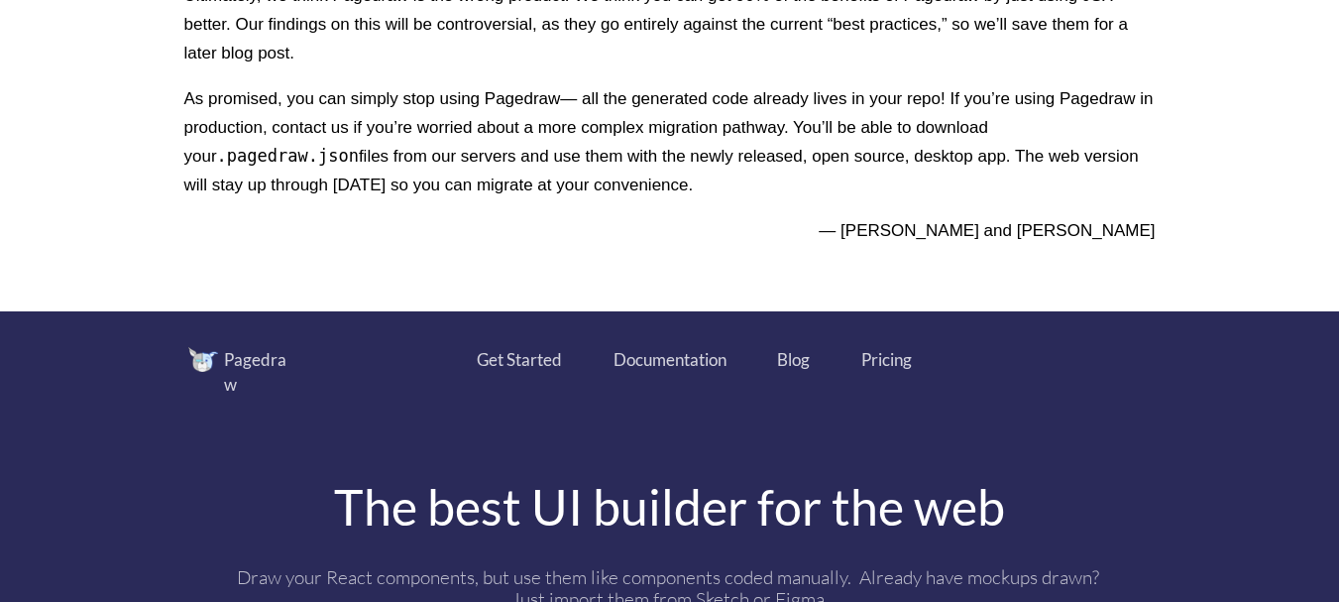
scroll to position [630, 0]
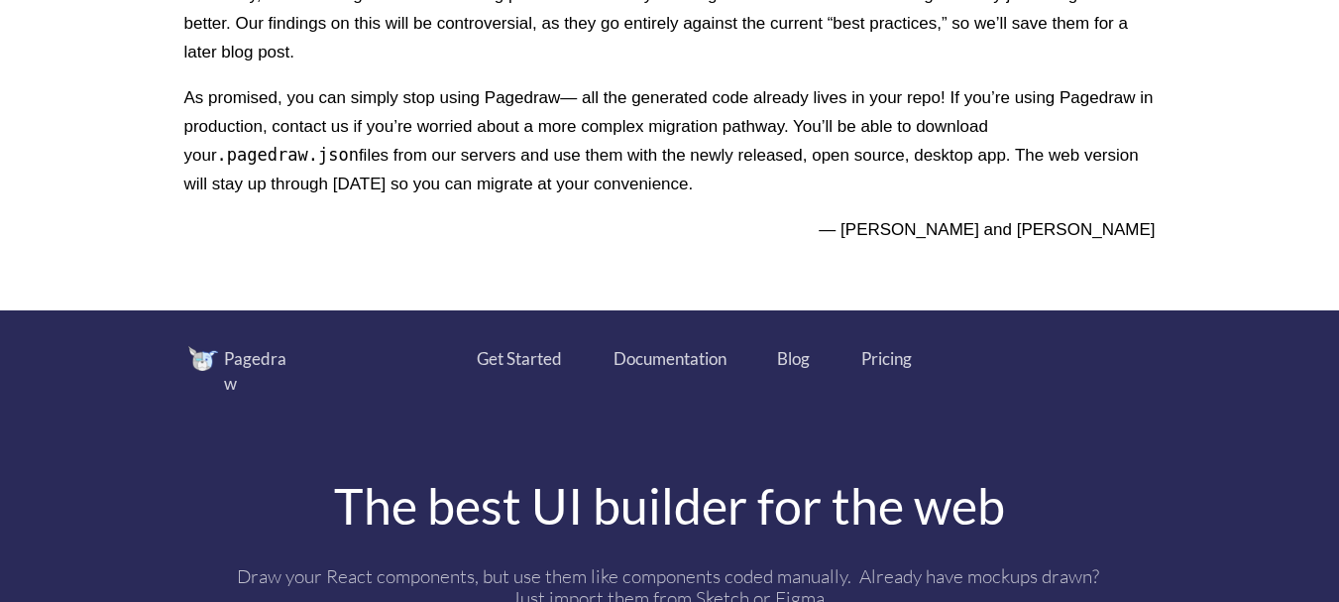
click at [864, 358] on div "Pricing" at bounding box center [886, 359] width 51 height 26
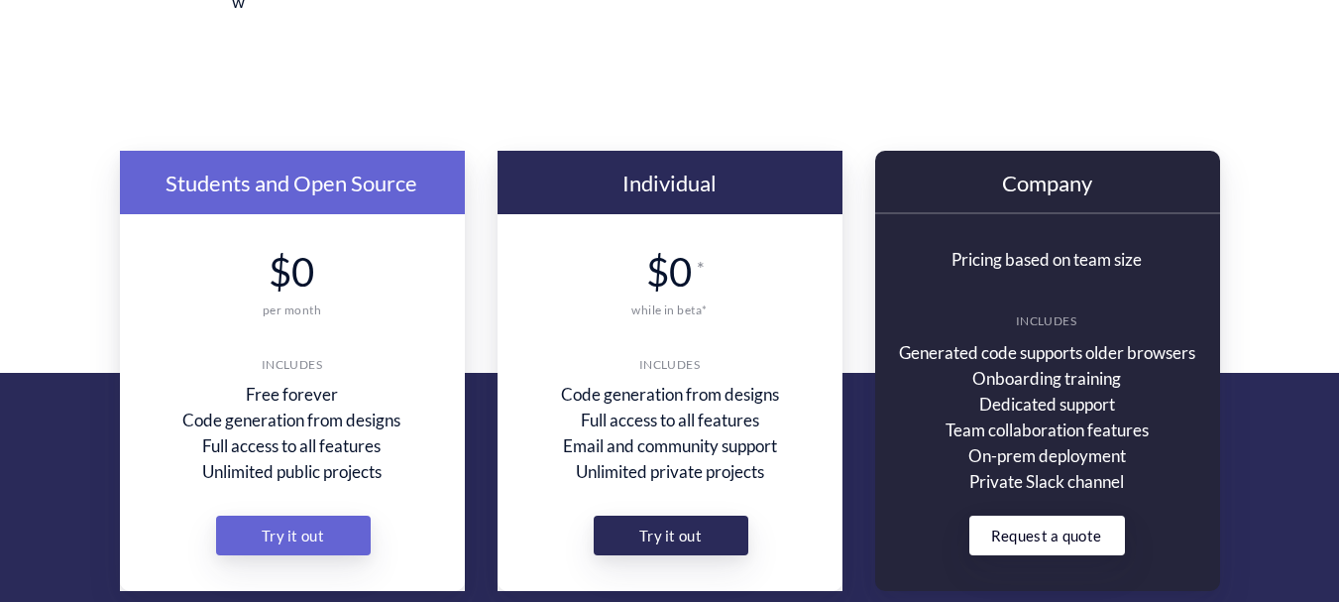
scroll to position [61, 0]
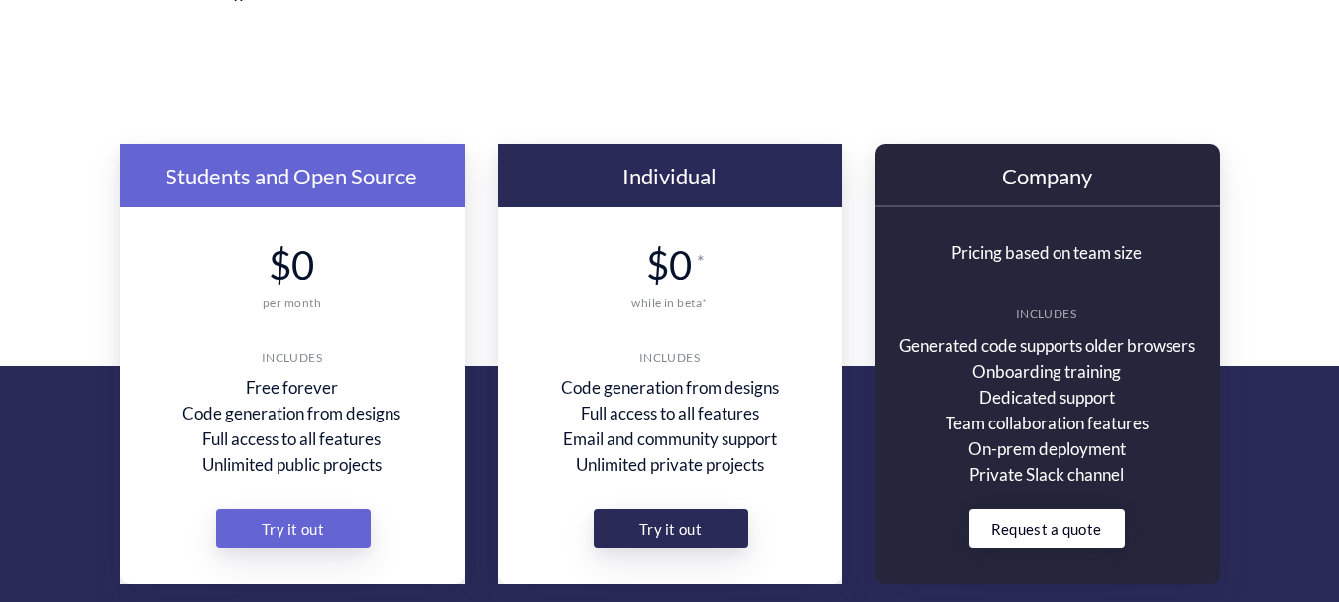
click at [298, 509] on div "Try it out" at bounding box center [293, 529] width 83 height 40
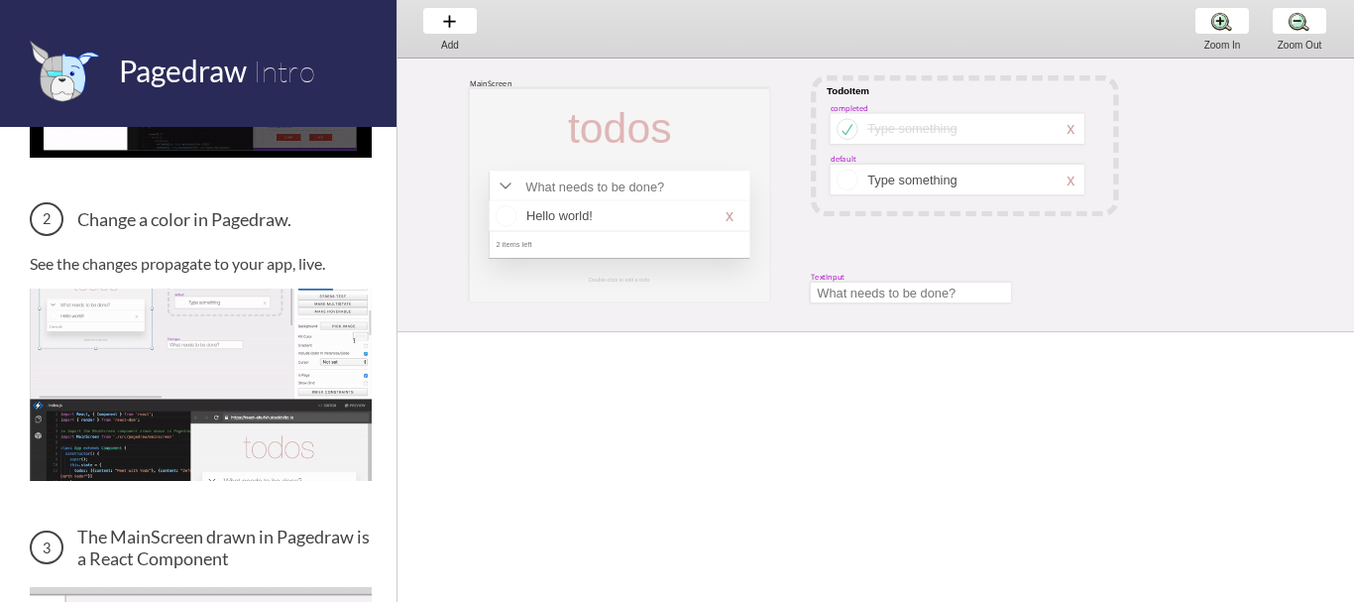
scroll to position [308, 0]
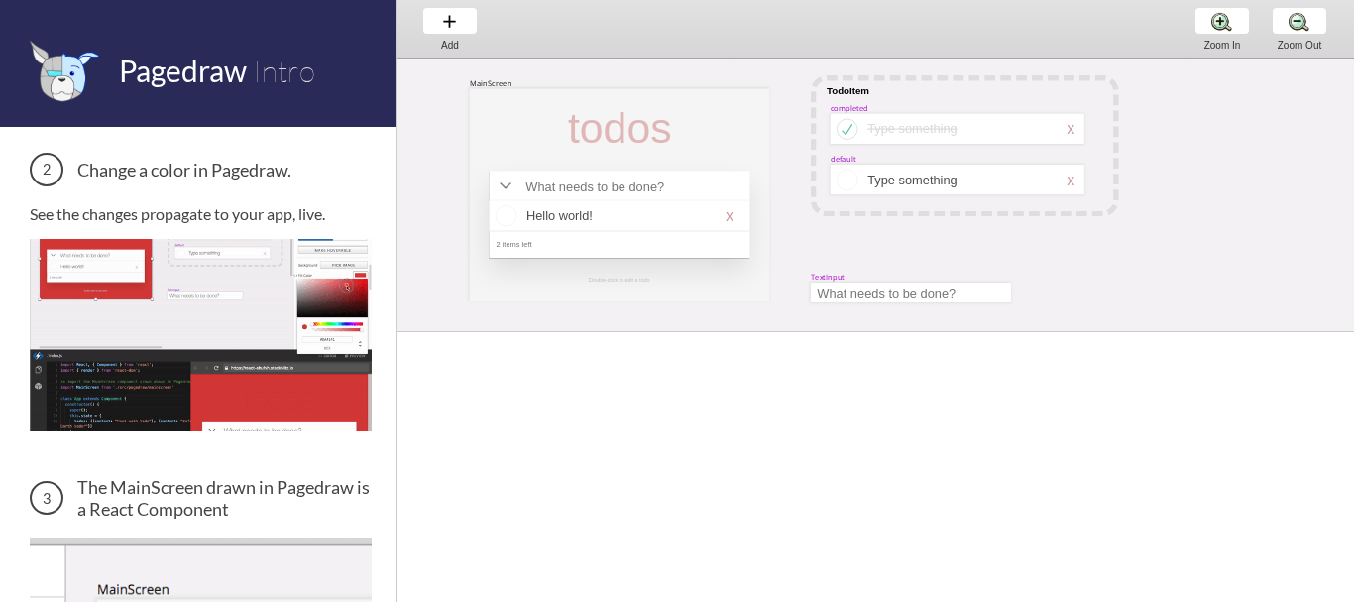
click at [224, 305] on img at bounding box center [201, 335] width 342 height 192
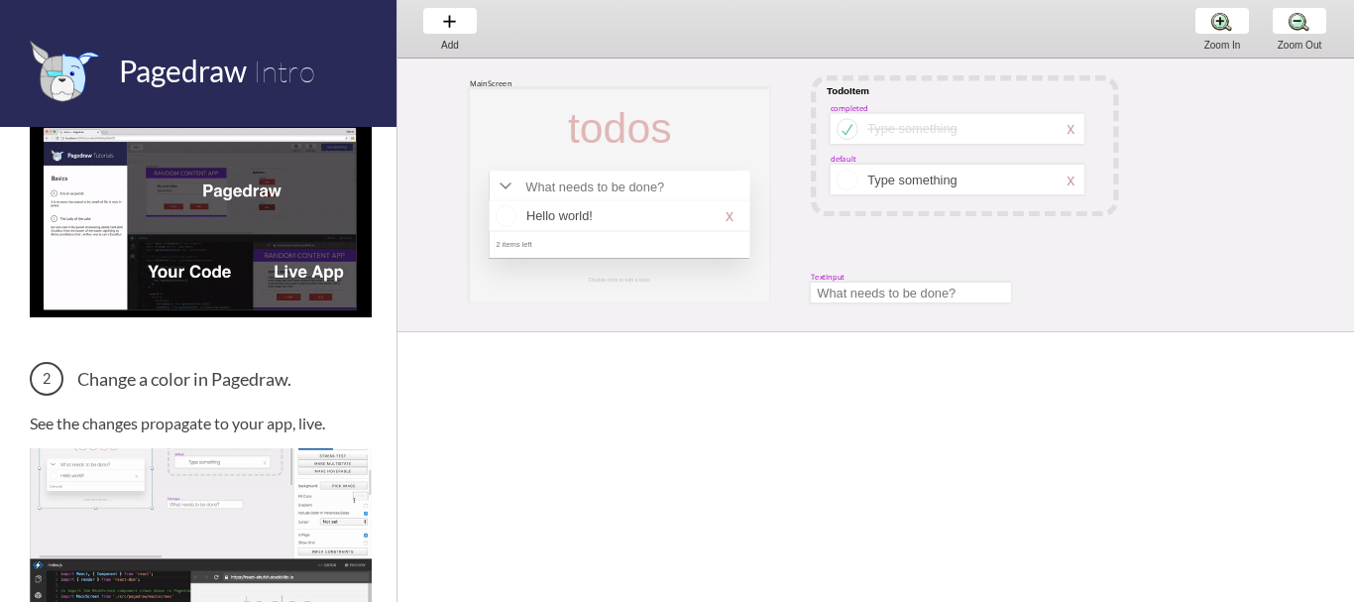
scroll to position [0, 0]
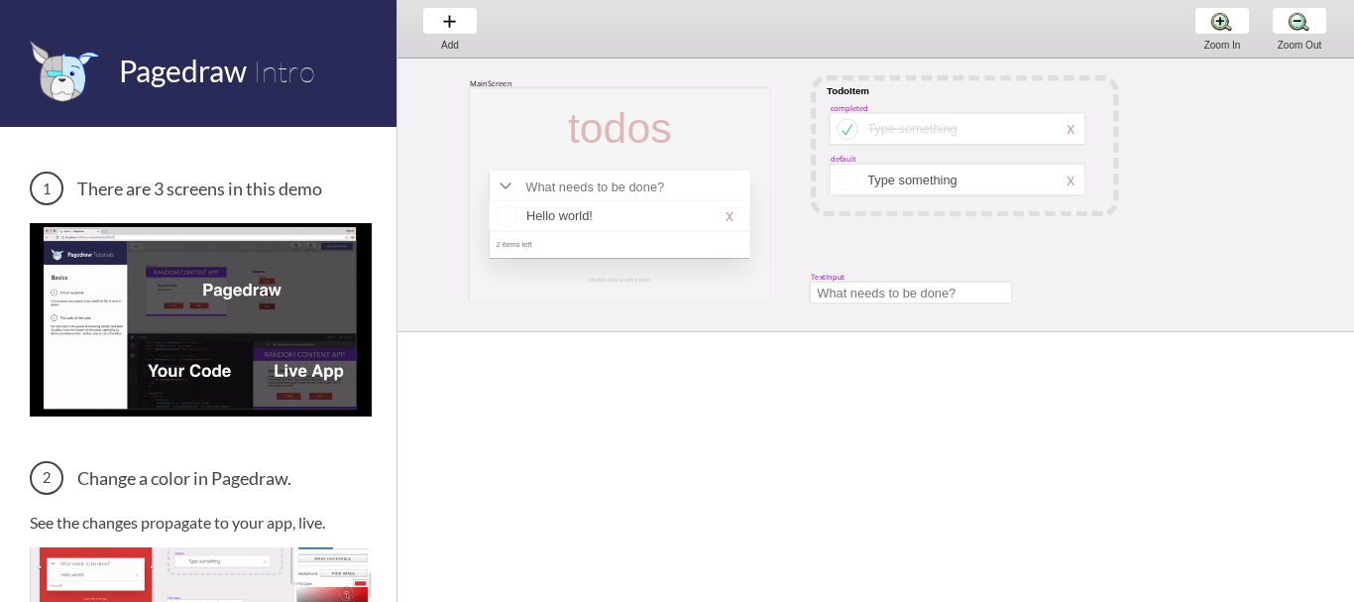
click at [186, 270] on img at bounding box center [201, 319] width 342 height 192
click at [179, 373] on img at bounding box center [201, 319] width 342 height 192
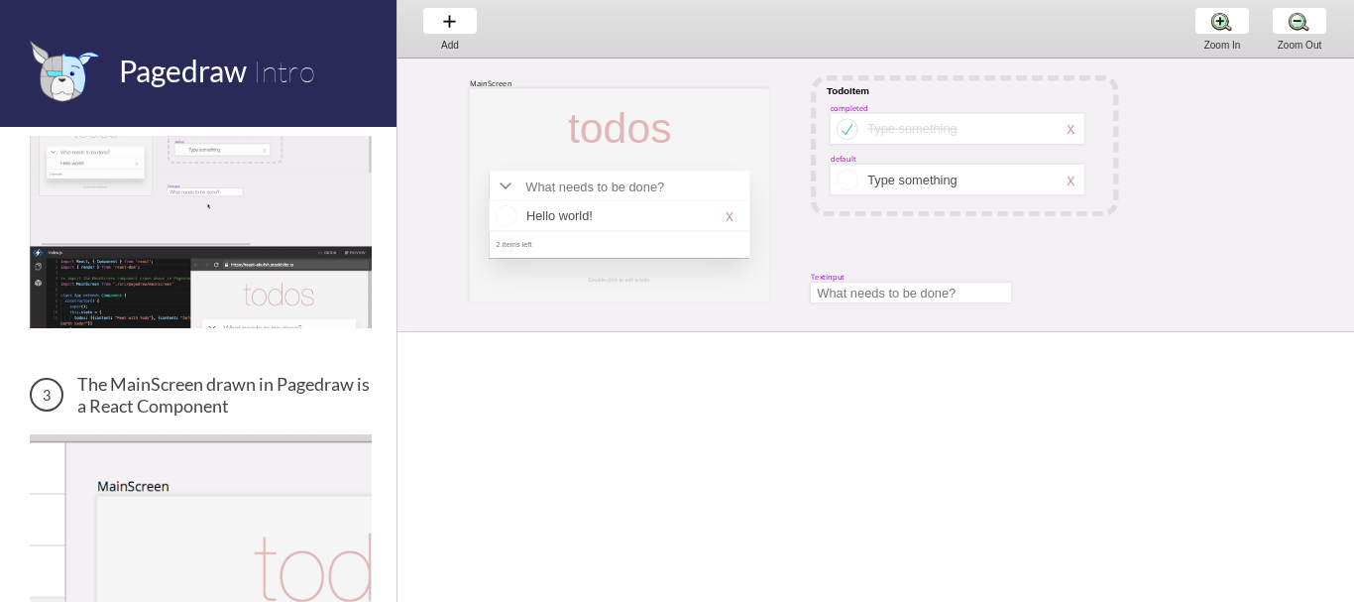
scroll to position [412, 0]
click at [193, 437] on img at bounding box center [201, 547] width 342 height 229
click at [195, 486] on img at bounding box center [201, 547] width 342 height 229
click at [48, 376] on h3 "The MainScreen drawn in Pagedraw is a React Component" at bounding box center [201, 394] width 342 height 44
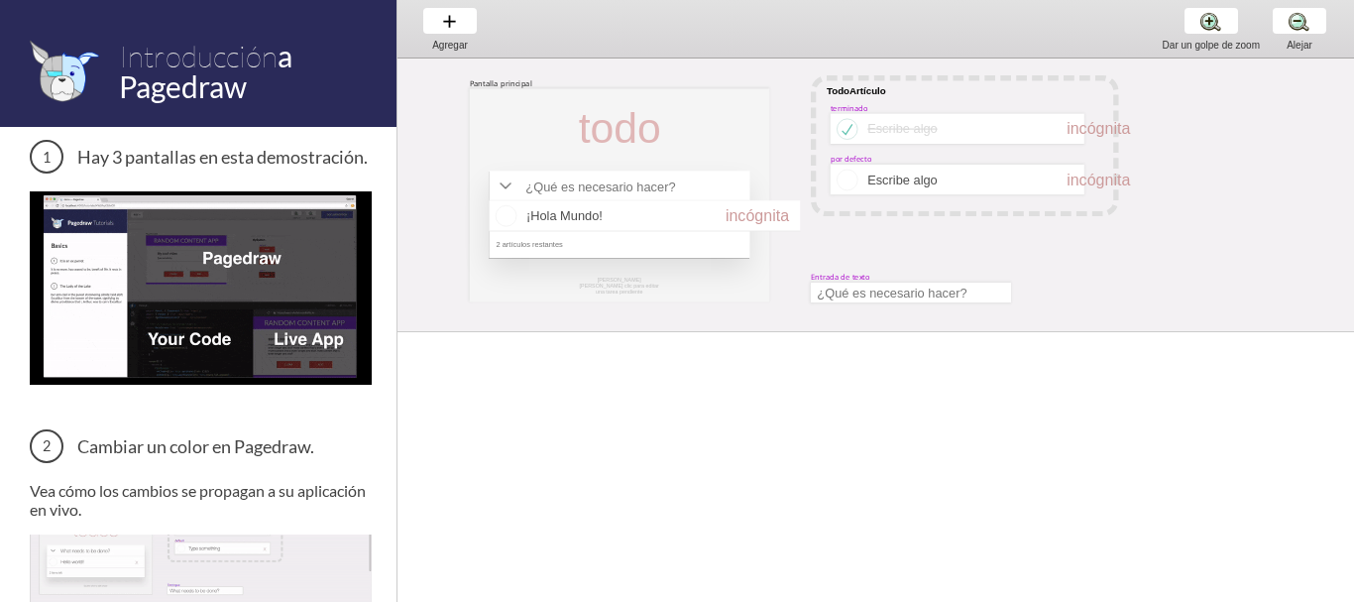
scroll to position [33, 0]
click at [182, 308] on img at bounding box center [201, 286] width 342 height 192
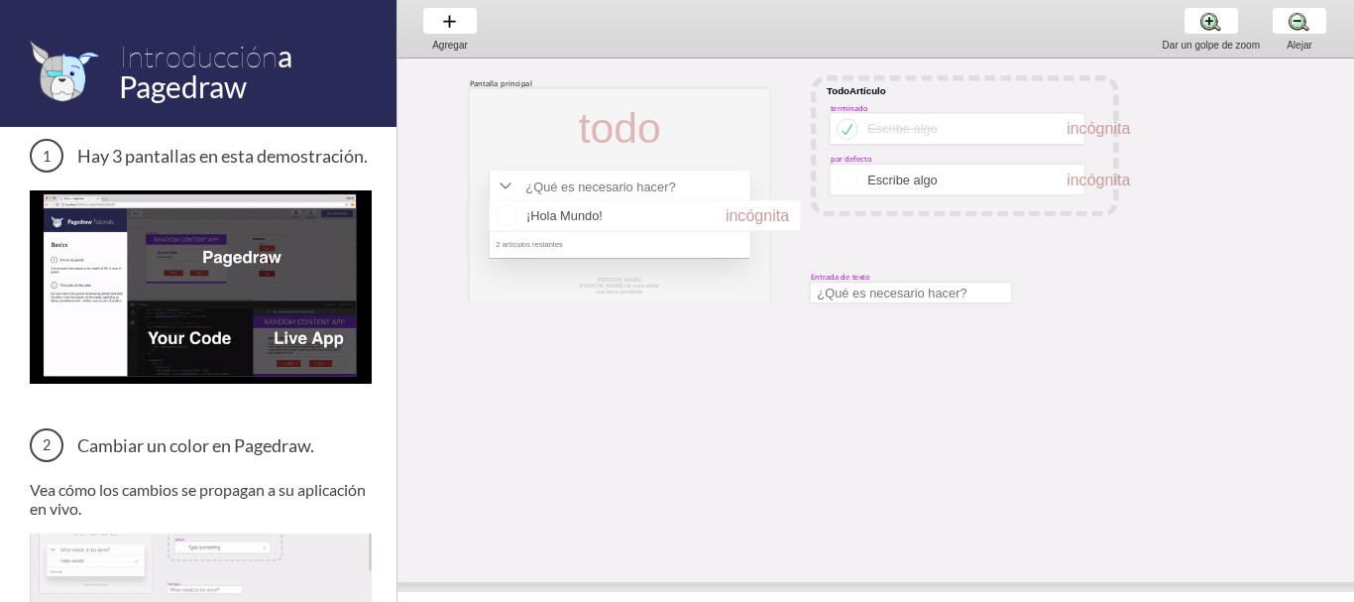
drag, startPoint x: 884, startPoint y: 328, endPoint x: 889, endPoint y: 584, distance: 255.8
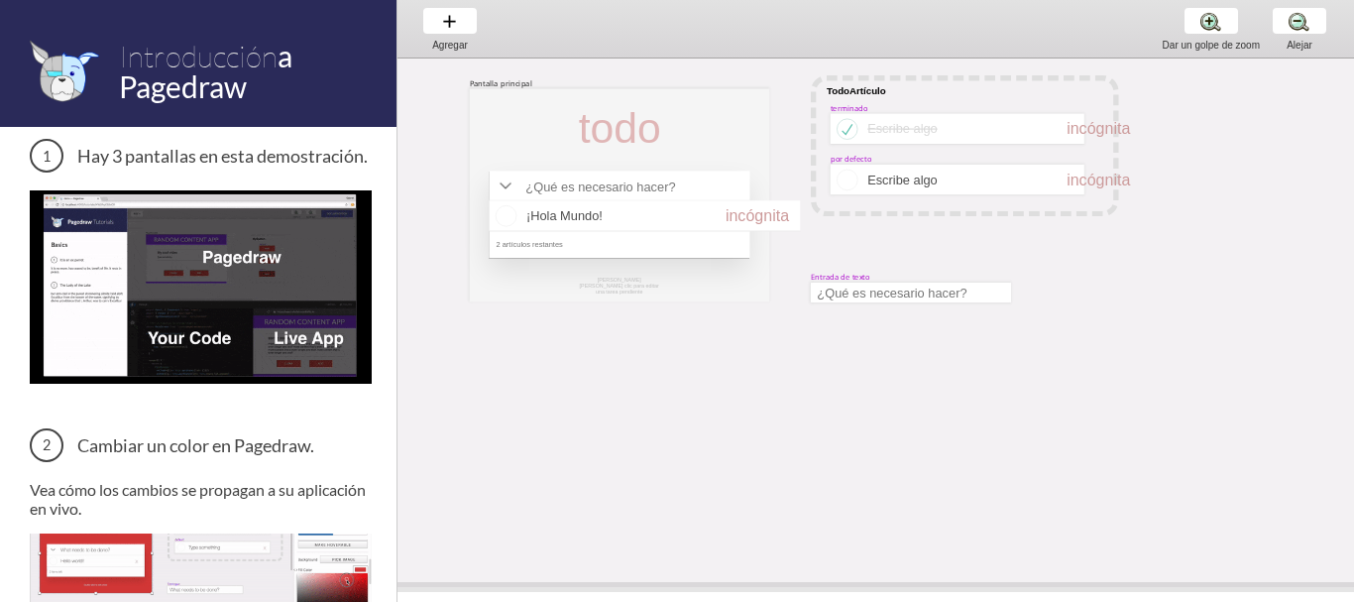
click at [889, 584] on span at bounding box center [876, 587] width 957 height 10
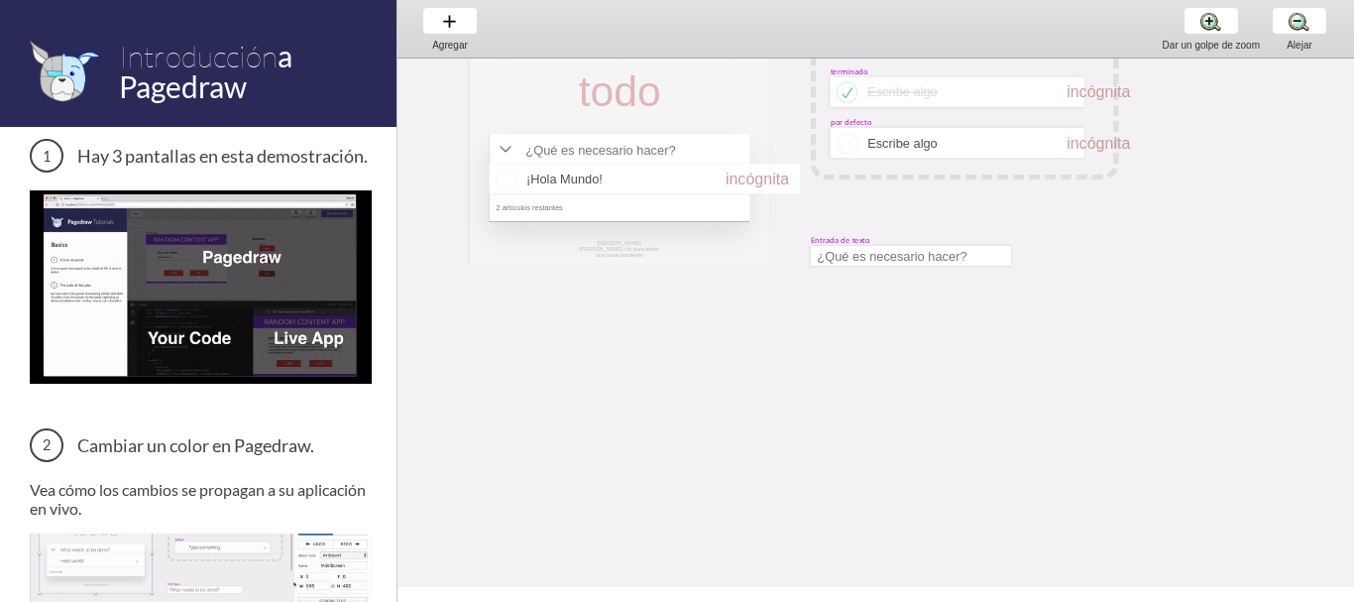
scroll to position [0, 0]
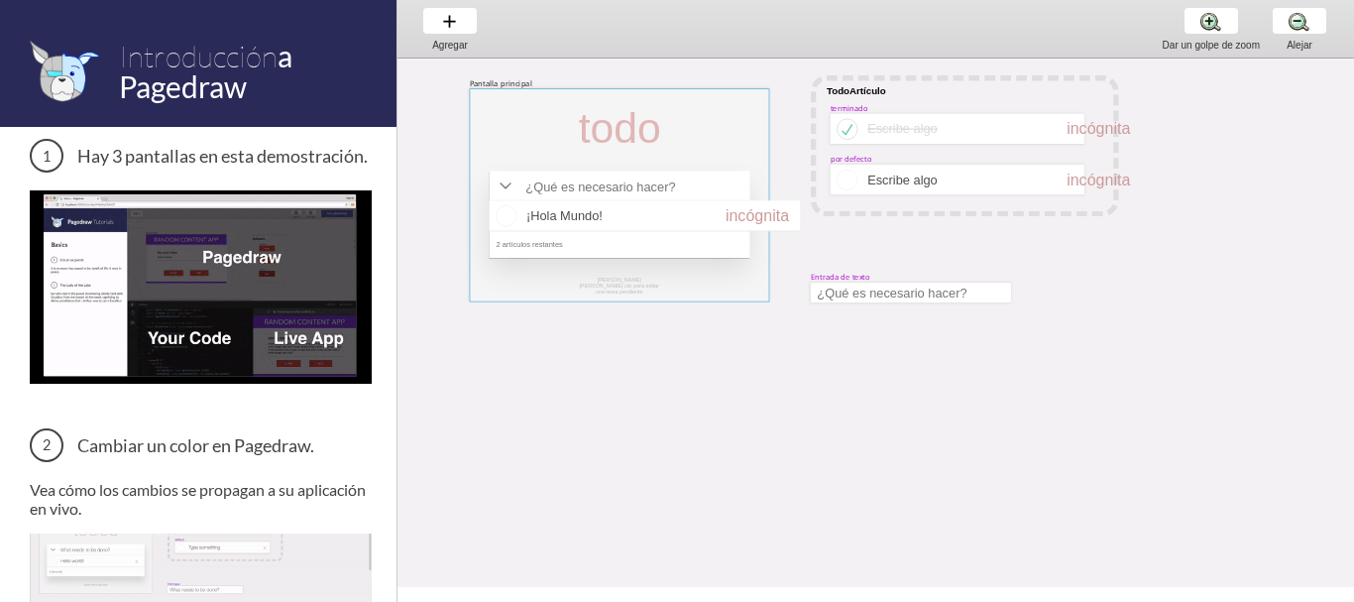
click at [607, 169] on div at bounding box center [620, 194] width 300 height 213
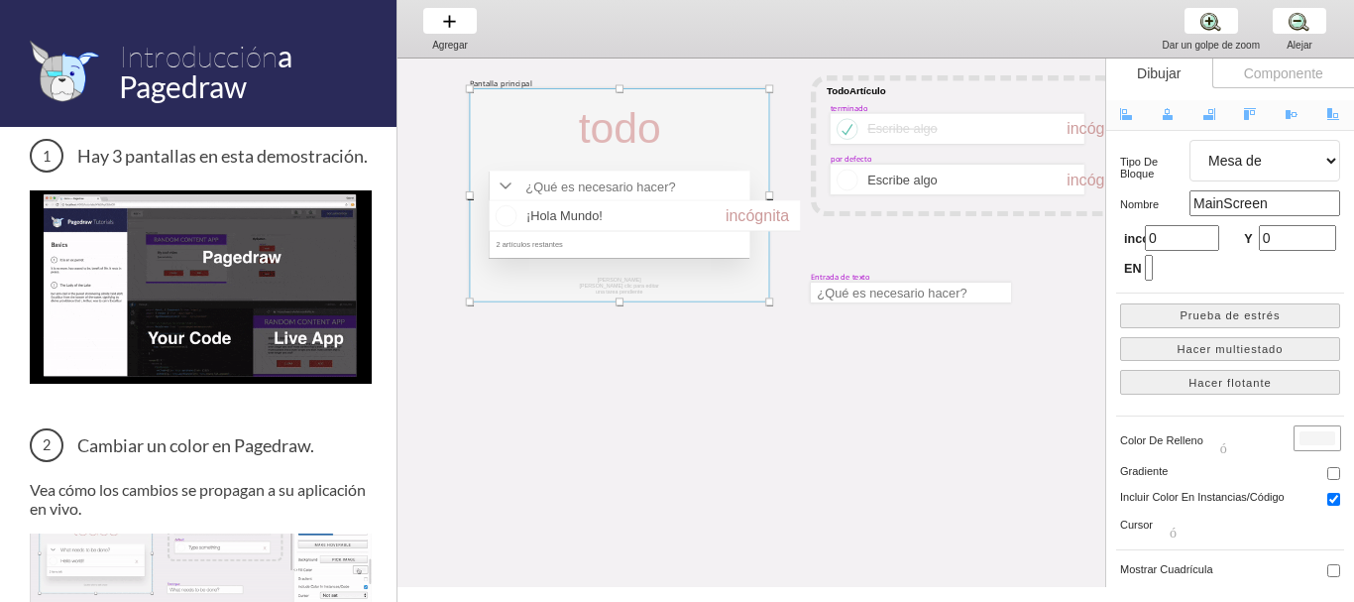
click at [714, 258] on div at bounding box center [620, 194] width 300 height 213
select select "4"
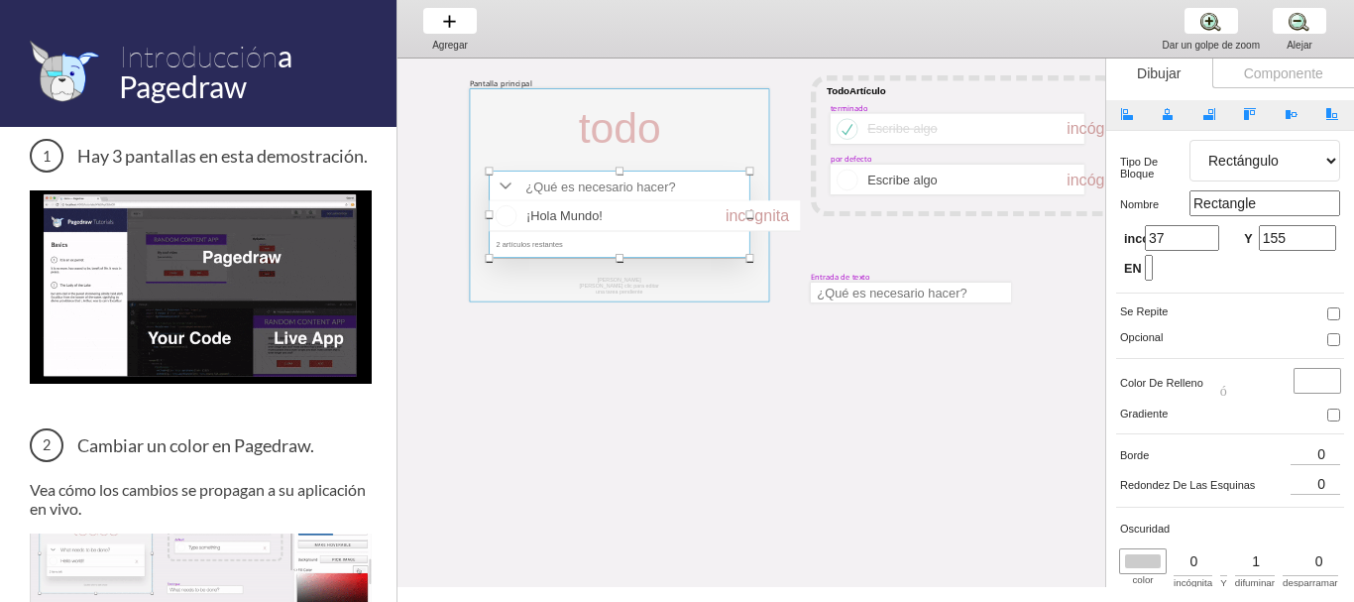
click at [755, 285] on div at bounding box center [620, 194] width 300 height 213
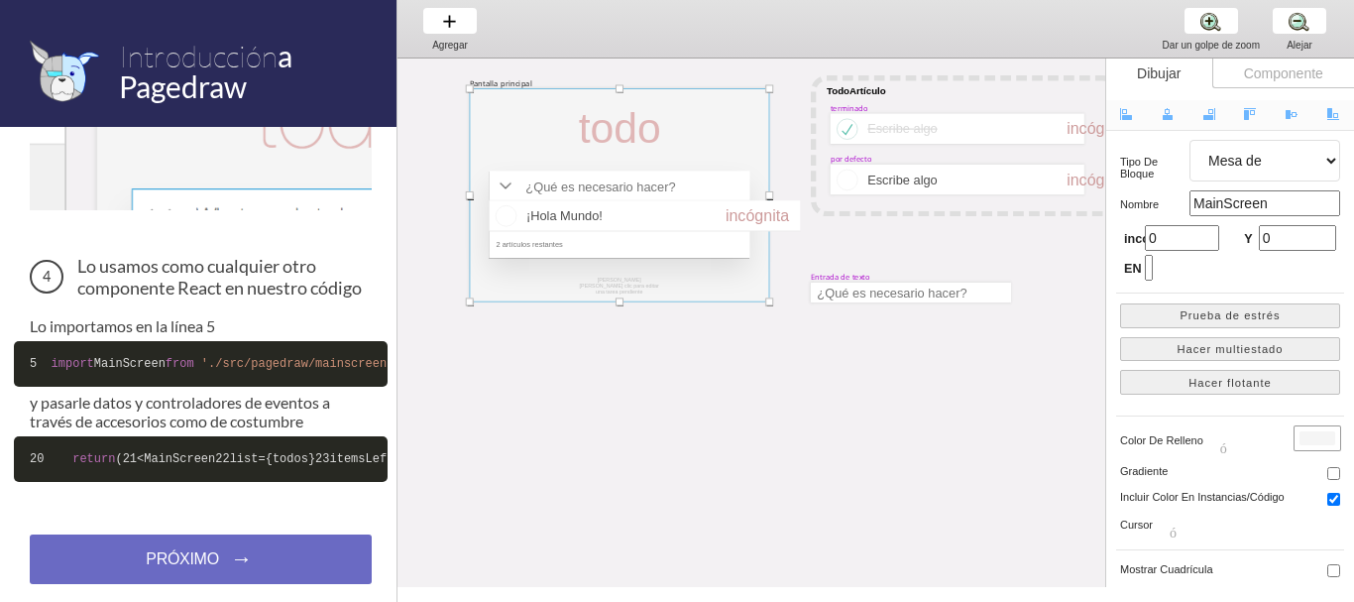
scroll to position [1029, 0]
